Goal: Information Seeking & Learning: Learn about a topic

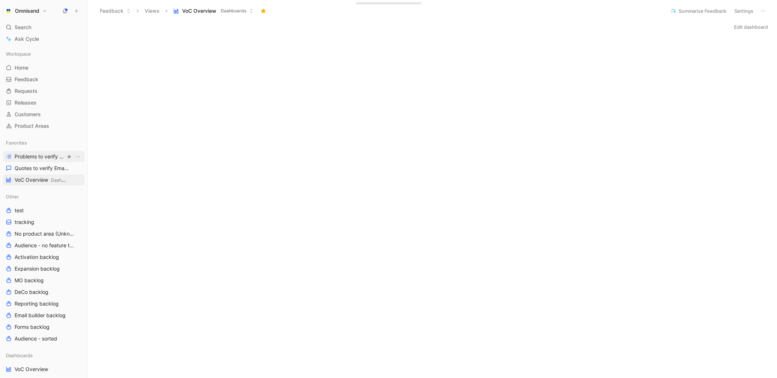
scroll to position [327, 0]
click at [39, 167] on span "Quotes to verify Email builder" at bounding box center [40, 168] width 51 height 7
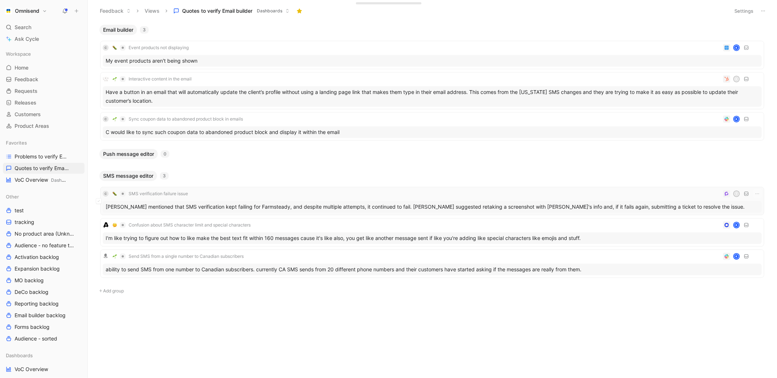
click at [183, 204] on div "[PERSON_NAME] mentioned that SMS verification kept failing for Farmsteady, and …" at bounding box center [432, 207] width 659 height 12
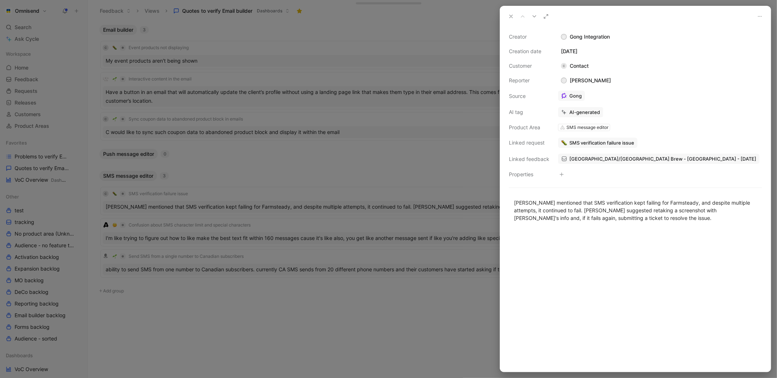
click at [605, 144] on span "SMS verification failure issue" at bounding box center [602, 143] width 65 height 7
click at [563, 130] on button "Open" at bounding box center [573, 127] width 26 height 10
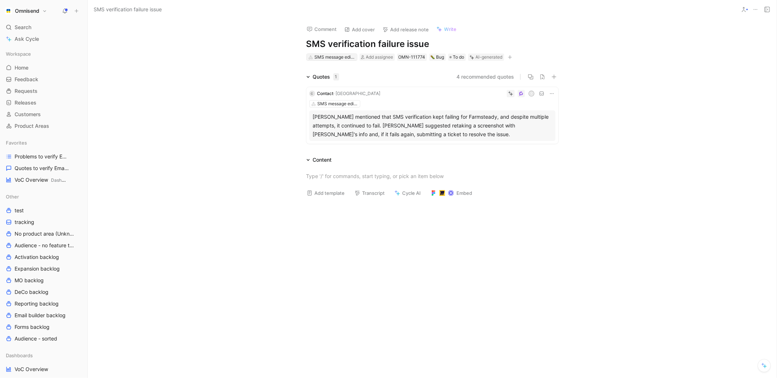
click at [334, 56] on div "SMS message editor" at bounding box center [335, 57] width 41 height 7
type input "deli"
click at [350, 82] on span "verability & compliance" at bounding box center [346, 84] width 55 height 6
drag, startPoint x: 39, startPoint y: 182, endPoint x: 36, endPoint y: 168, distance: 14.0
click at [36, 168] on div "Favorites Problems to verify Email Builder Quotes to verify Email builder VoC O…" at bounding box center [44, 161] width 82 height 48
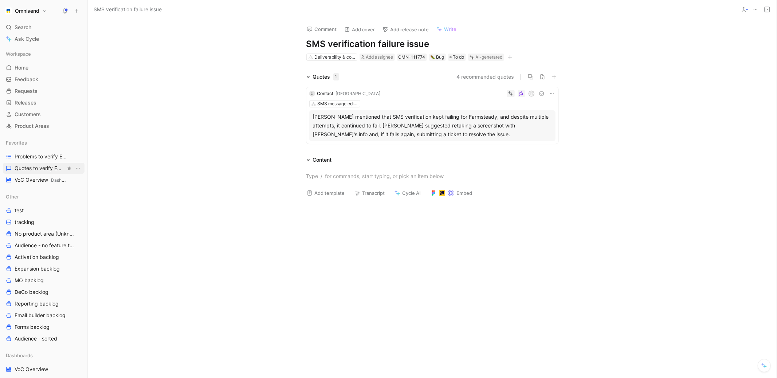
click at [36, 168] on span "Quotes to verify Email builder" at bounding box center [40, 168] width 51 height 7
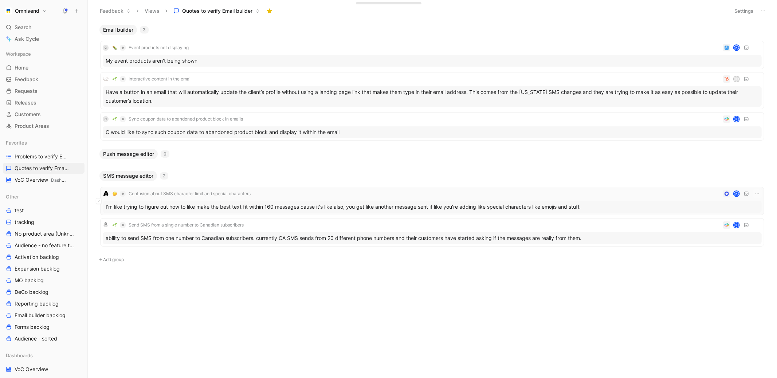
click at [137, 206] on div "I'm like trying to figure out how to like make the best text fit within 160 mes…" at bounding box center [432, 207] width 659 height 12
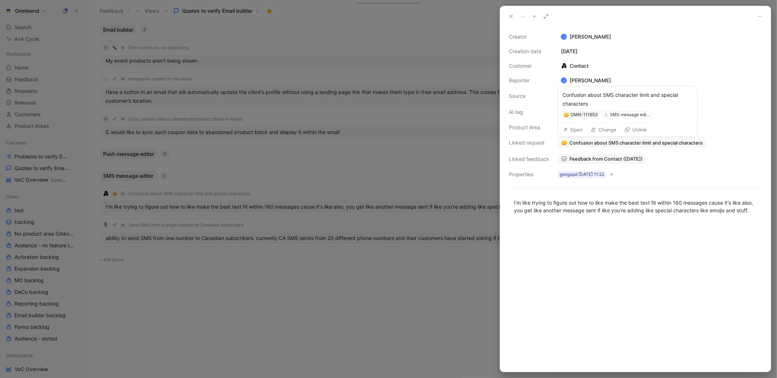
click at [595, 143] on span "Confusion about SMS character limit and special characters" at bounding box center [636, 143] width 133 height 7
click at [570, 126] on button "Open" at bounding box center [573, 127] width 26 height 10
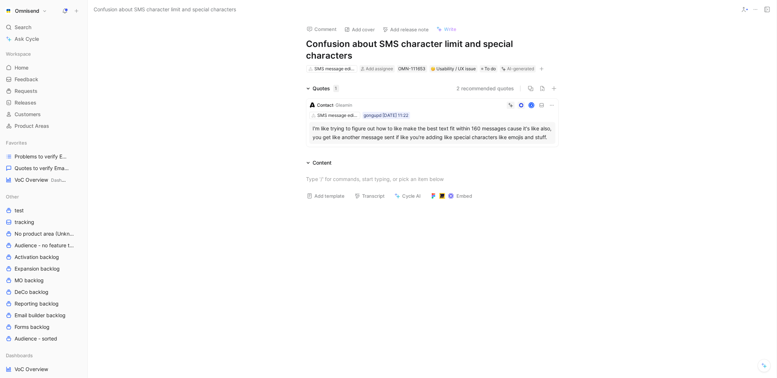
click at [340, 47] on h1 "Confusion about SMS character limit and special characters" at bounding box center [433, 49] width 252 height 23
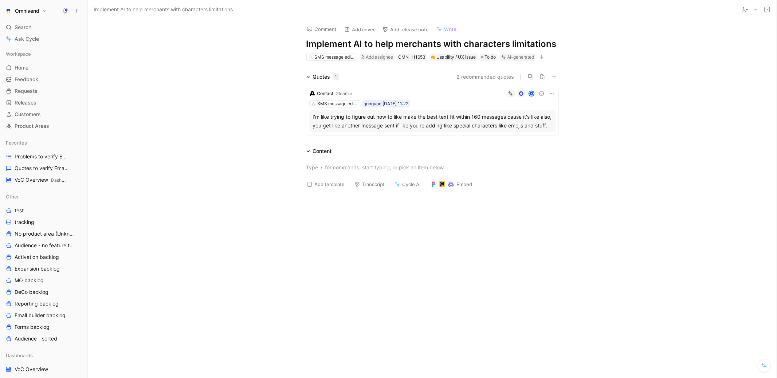
click at [450, 47] on h1 "Implement AI to help merchants with characters limitations" at bounding box center [433, 44] width 252 height 12
drag, startPoint x: 444, startPoint y: 44, endPoint x: 566, endPoint y: 43, distance: 122.5
click at [566, 44] on div "Comment Add cover Add release note Write Implement AI to help merchants with ch…" at bounding box center [433, 40] width 280 height 43
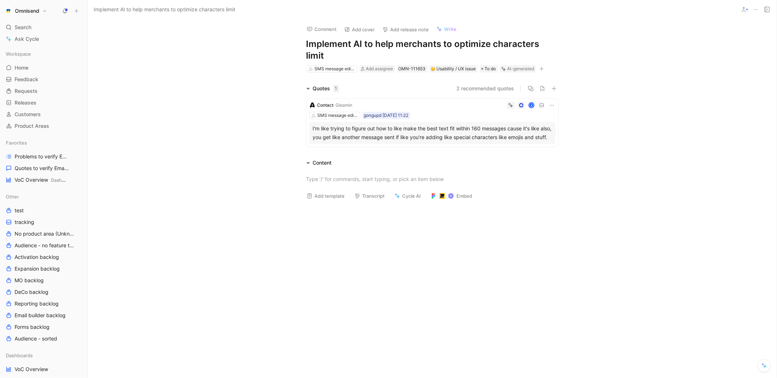
click at [707, 66] on div "Comment Add cover Add release note Write Implement AI to help merchants to opti…" at bounding box center [432, 198] width 689 height 359
click at [30, 166] on span "Quotes to verify Email builder" at bounding box center [40, 168] width 51 height 7
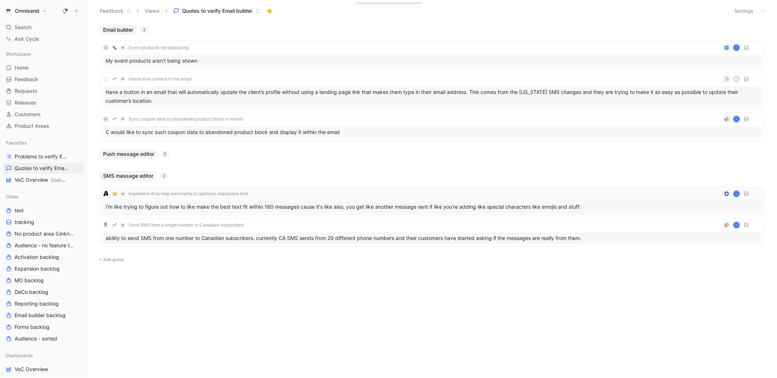
click at [182, 211] on div "I'm like trying to figure out how to like make the best text fit within 160 mes…" at bounding box center [432, 207] width 659 height 12
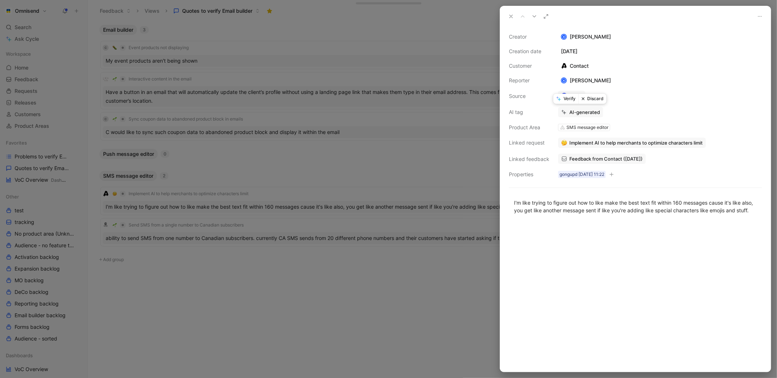
click at [562, 101] on button "Verify" at bounding box center [566, 99] width 25 height 10
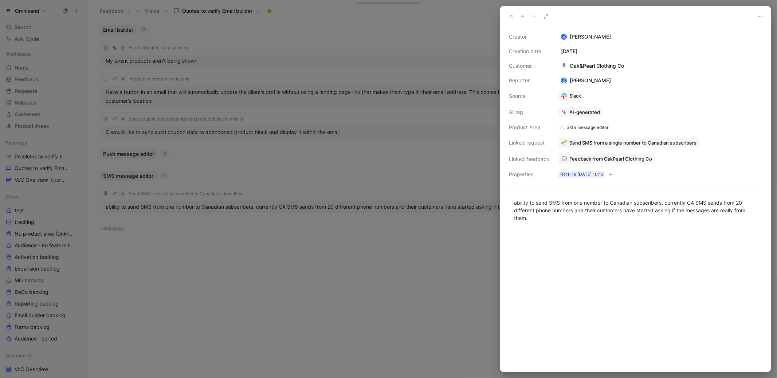
click at [459, 35] on div at bounding box center [388, 189] width 777 height 378
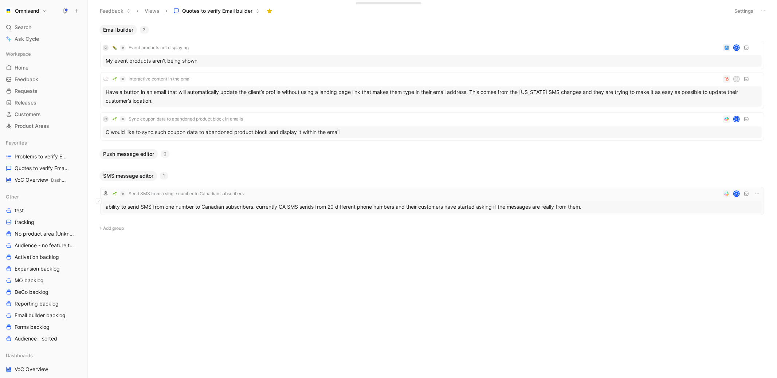
click at [214, 205] on div "ability to send SMS from one number to Canadian subscribers. currently CA SMS s…" at bounding box center [432, 207] width 659 height 12
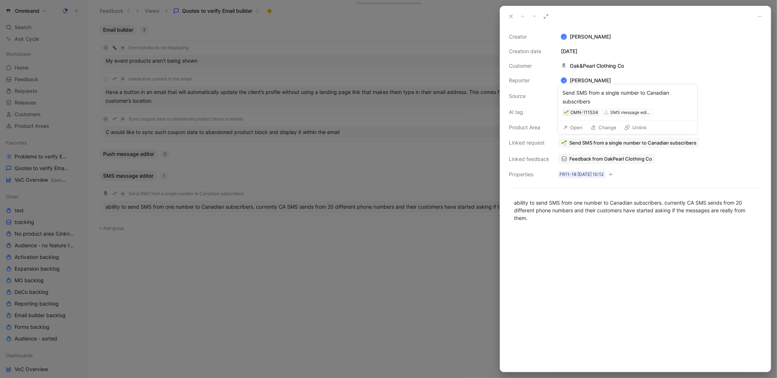
click at [572, 129] on button "Open" at bounding box center [573, 127] width 26 height 10
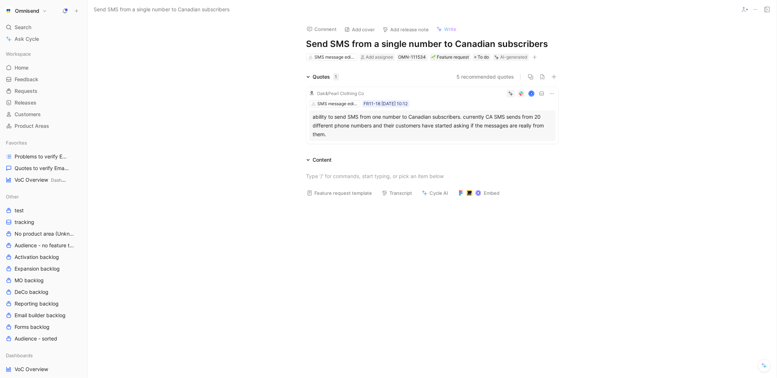
click at [335, 61] on div "SMS message editor" at bounding box center [332, 57] width 51 height 7
click at [334, 57] on div "SMS message editor" at bounding box center [335, 57] width 41 height 7
type input "deli"
click at [346, 90] on div "Deli verability & compliance" at bounding box center [356, 84] width 98 height 11
click at [43, 169] on span "Quotes to verify Email builder" at bounding box center [40, 168] width 51 height 7
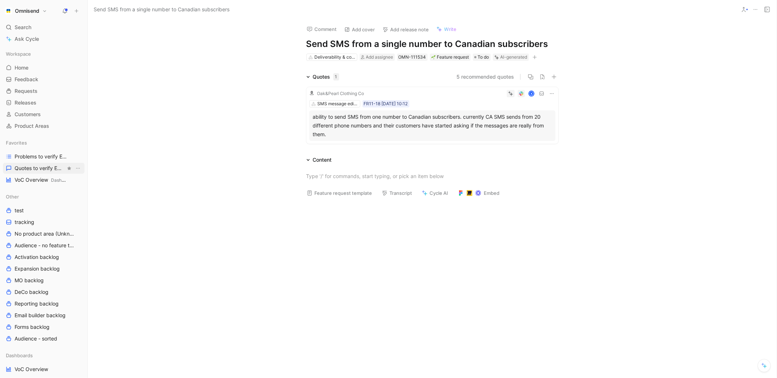
click at [43, 169] on span "Quotes to verify Email builder" at bounding box center [40, 168] width 51 height 7
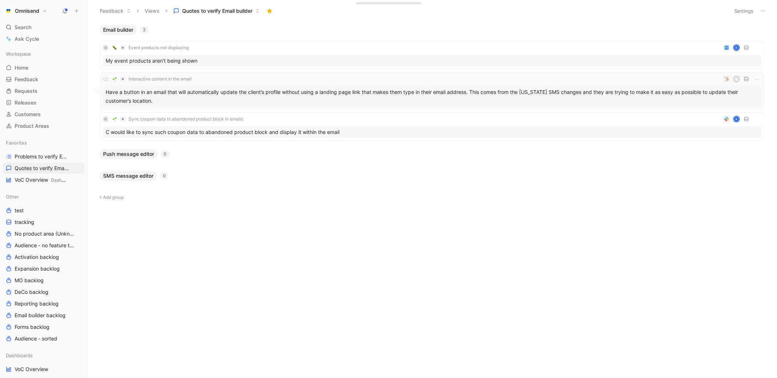
click at [228, 91] on div "Have a button in an email that will automatically update the client’s profile w…" at bounding box center [432, 96] width 659 height 20
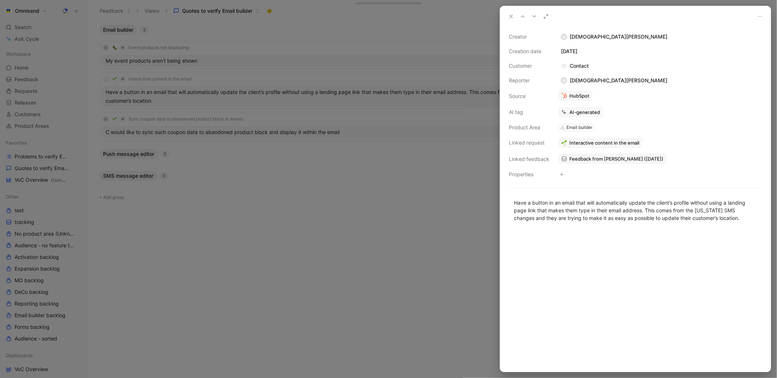
click at [382, 222] on div at bounding box center [388, 189] width 777 height 378
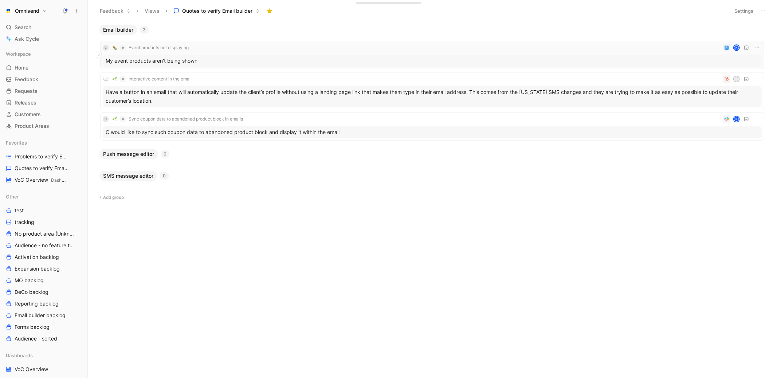
click at [275, 61] on div "My event products aren't being shown" at bounding box center [432, 61] width 659 height 12
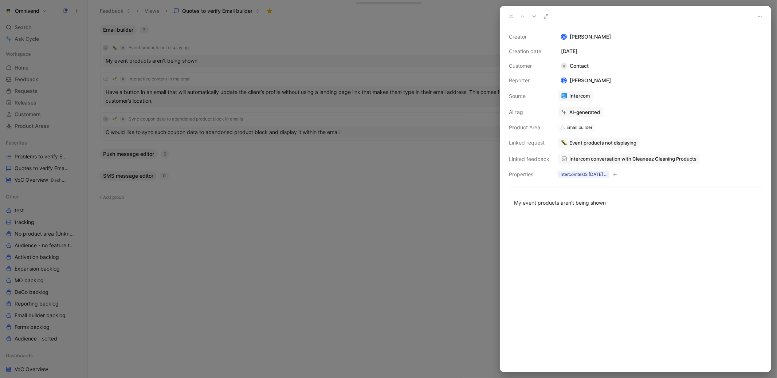
click at [647, 156] on span "Intercom conversation with Cleaneez Cleaning Products" at bounding box center [633, 159] width 127 height 7
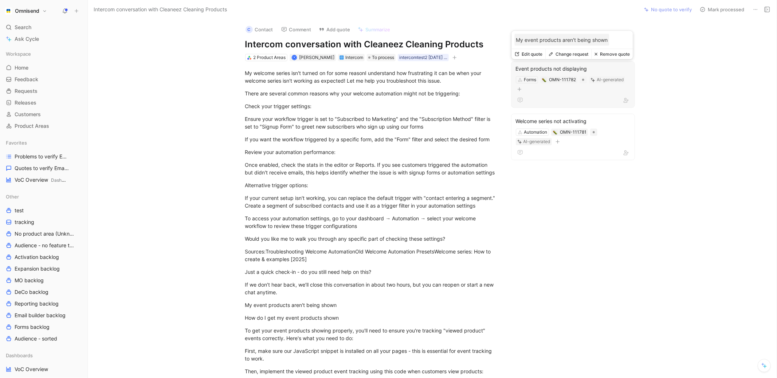
click at [558, 97] on div at bounding box center [573, 100] width 114 height 9
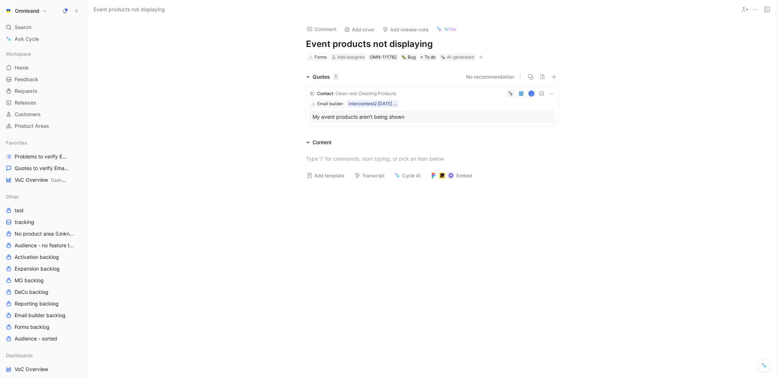
drag, startPoint x: 558, startPoint y: 97, endPoint x: 309, endPoint y: 97, distance: 249.7
click at [309, 97] on div "C Contact · Clean-eez Cleaning Products K Email builder intercomtest2 [DATE] 15…" at bounding box center [433, 106] width 252 height 39
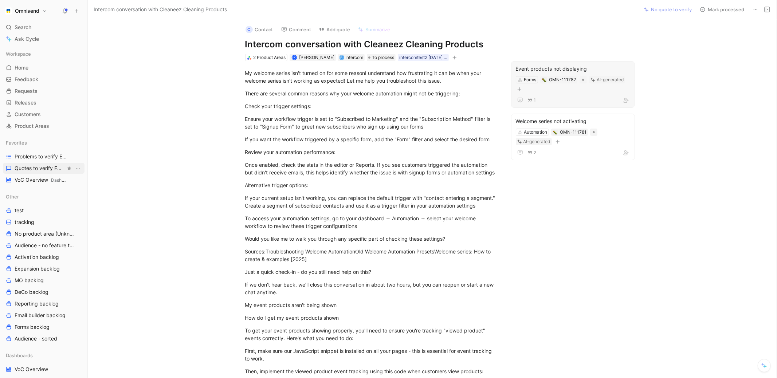
click at [32, 167] on span "Quotes to verify Email builder" at bounding box center [40, 168] width 51 height 7
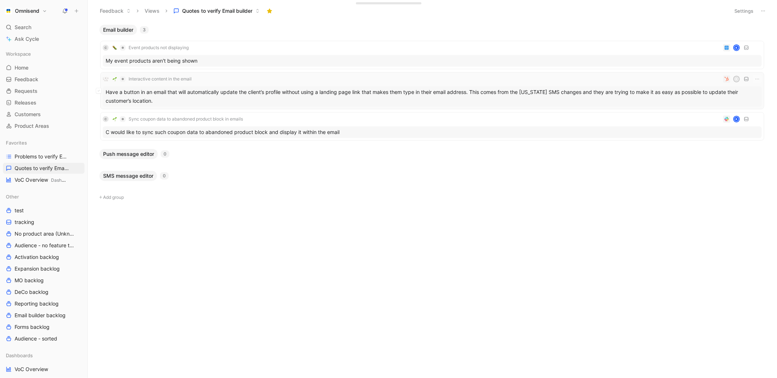
click at [198, 102] on div "Have a button in an email that will automatically update the client’s profile w…" at bounding box center [432, 96] width 659 height 20
